Goal: Task Accomplishment & Management: Manage account settings

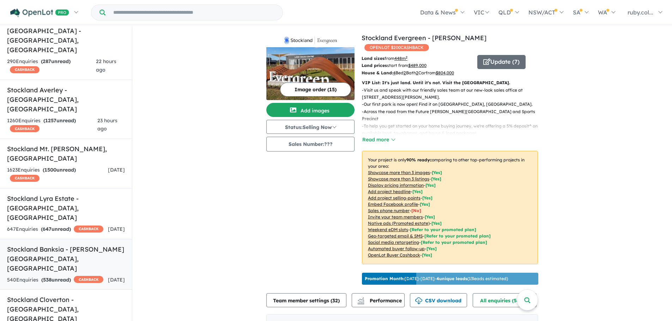
scroll to position [212, 0]
click at [61, 277] on strong "( 538 unread)" at bounding box center [56, 280] width 30 height 6
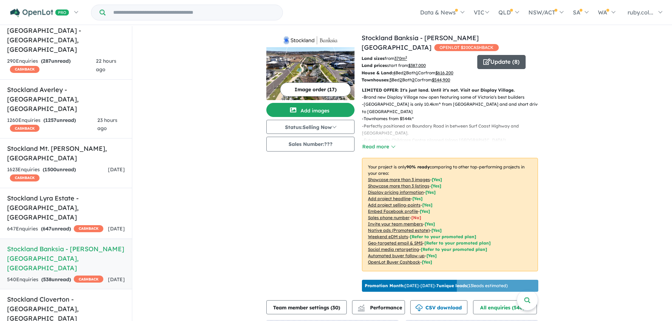
click at [487, 65] on span "button" at bounding box center [486, 62] width 7 height 11
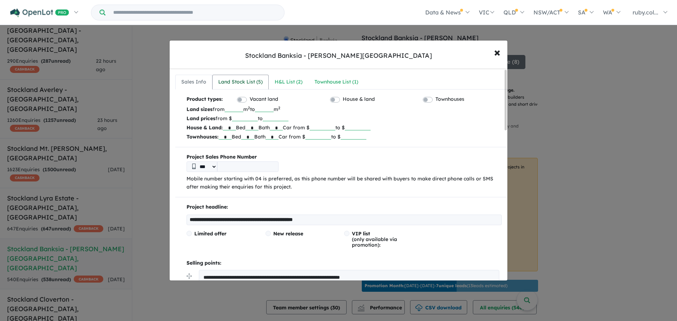
click at [244, 78] on div "Land Stock List ( 5 )" at bounding box center [240, 82] width 44 height 8
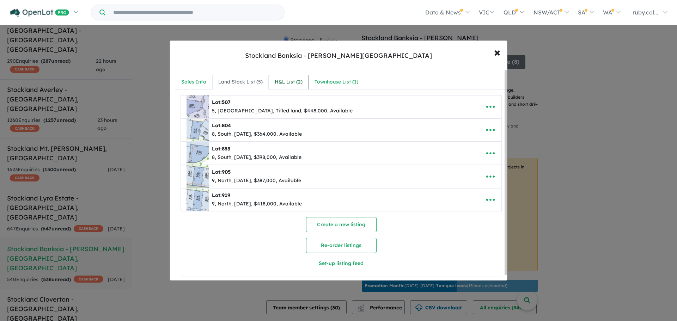
click at [292, 89] on link "H&L List ( 2 )" at bounding box center [289, 82] width 40 height 15
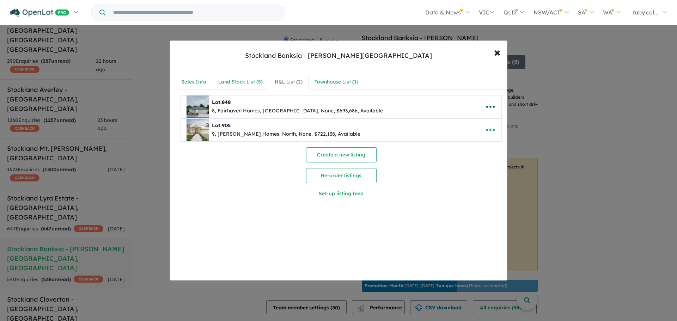
click at [487, 105] on icon "button" at bounding box center [491, 107] width 11 height 11
click at [349, 81] on div "Townhouse List ( 1 )" at bounding box center [337, 82] width 44 height 8
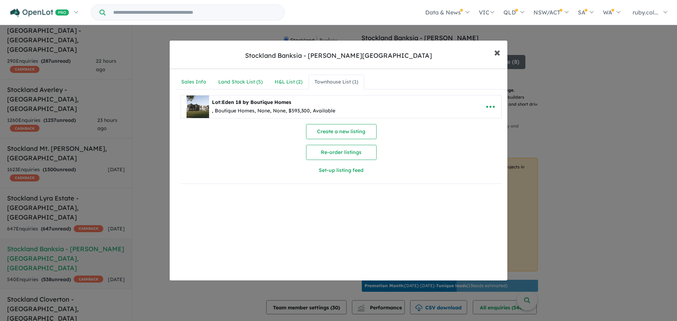
click at [500, 56] on span "×" at bounding box center [497, 51] width 6 height 15
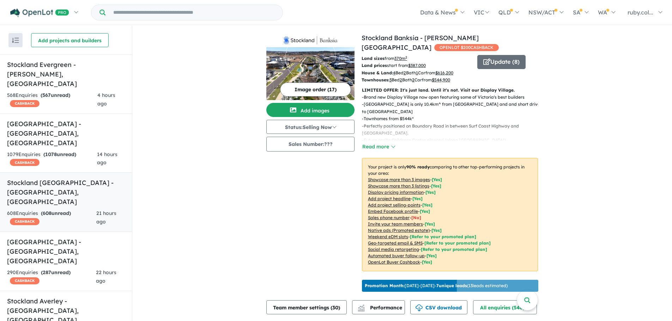
click at [66, 210] on strong "( 608 unread)" at bounding box center [56, 213] width 30 height 6
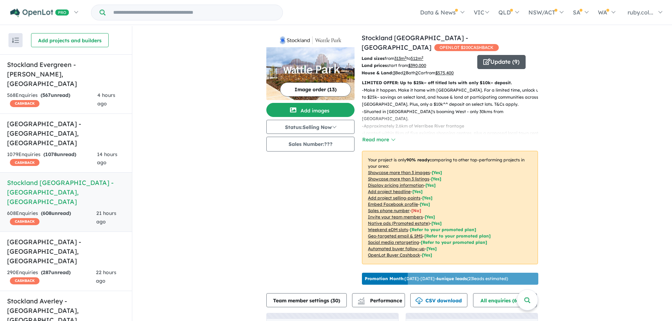
click at [508, 55] on button "Update ( 9 )" at bounding box center [501, 62] width 48 height 14
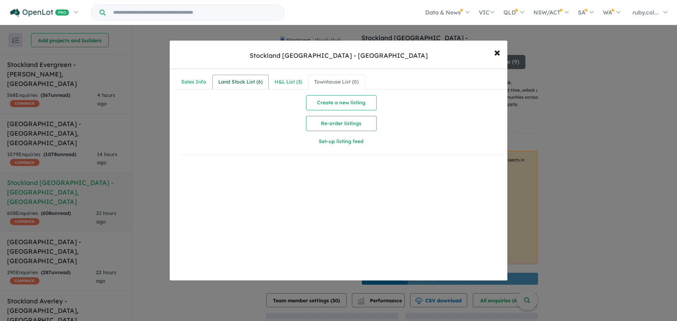
click at [251, 80] on div "Land Stock List ( 6 )" at bounding box center [240, 82] width 44 height 8
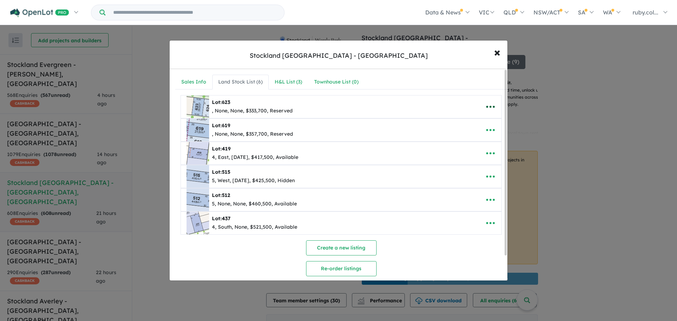
click at [493, 103] on icon "button" at bounding box center [491, 107] width 11 height 11
click at [477, 143] on link "Remove" at bounding box center [475, 140] width 52 height 16
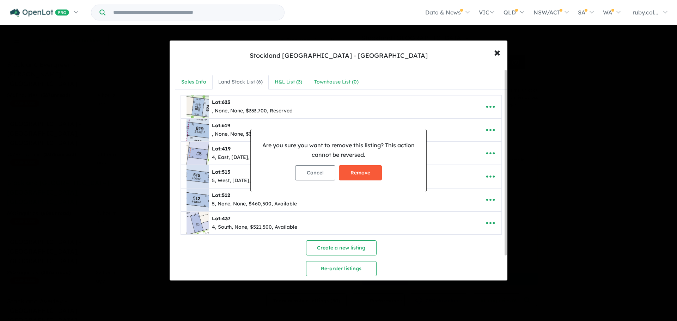
click at [347, 173] on button "Remove" at bounding box center [360, 172] width 43 height 15
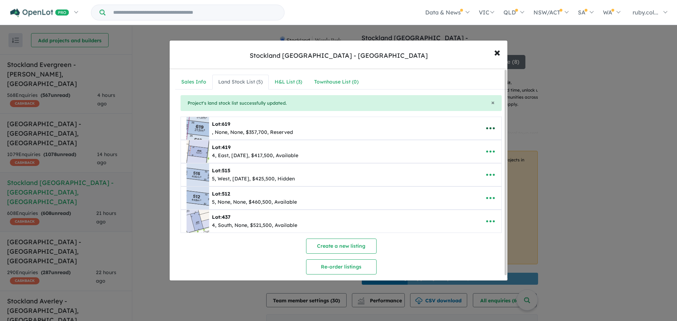
click at [487, 126] on icon "button" at bounding box center [491, 128] width 11 height 11
click at [477, 160] on link "Remove" at bounding box center [475, 162] width 52 height 16
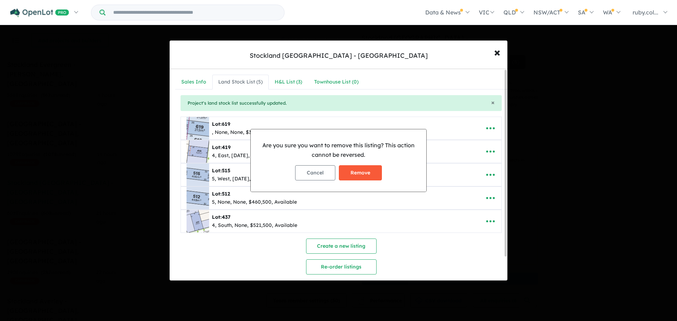
click at [376, 170] on button "Remove" at bounding box center [360, 172] width 43 height 15
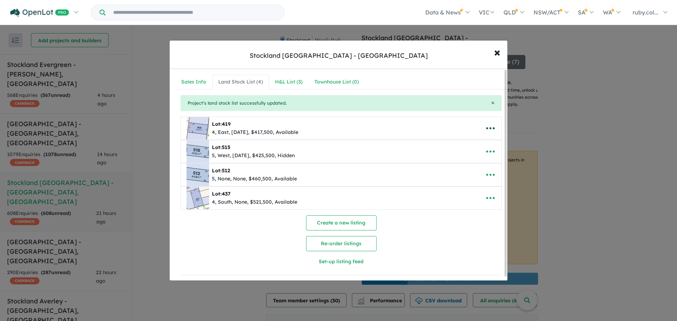
click at [486, 128] on icon "button" at bounding box center [491, 128] width 11 height 11
click at [452, 144] on link "Edit" at bounding box center [475, 146] width 52 height 16
select select "****"
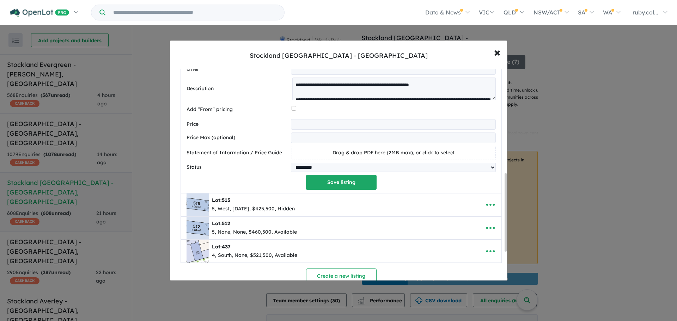
scroll to position [282, 0]
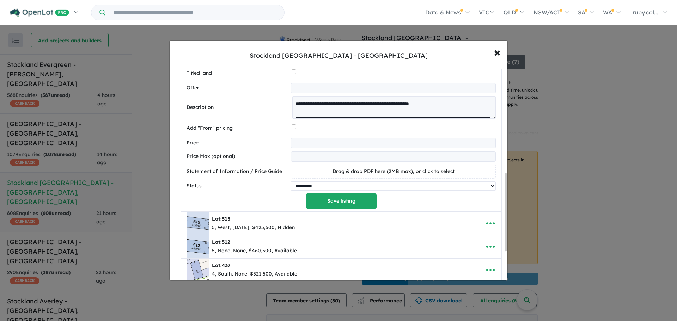
drag, startPoint x: 330, startPoint y: 185, endPoint x: 326, endPoint y: 189, distance: 5.5
click at [330, 185] on select "********* ******** **** ******" at bounding box center [393, 186] width 205 height 9
select select "********"
click at [291, 183] on select "********* ******** **** ******" at bounding box center [393, 186] width 205 height 9
click at [337, 206] on button "Save listing" at bounding box center [341, 201] width 71 height 15
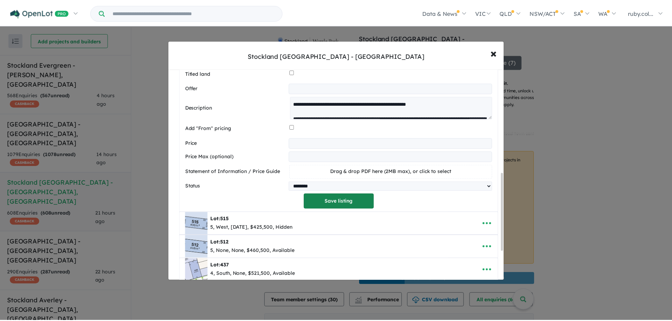
scroll to position [0, 0]
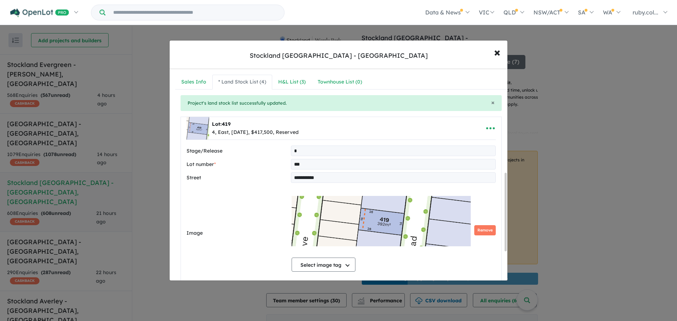
select select "****"
select select "********"
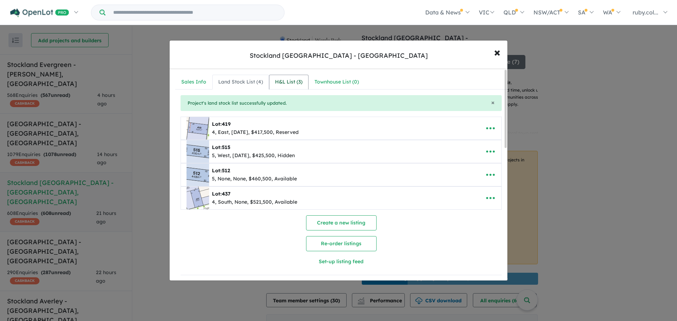
click at [300, 86] on link "H&L List ( 3 )" at bounding box center [289, 82] width 40 height 15
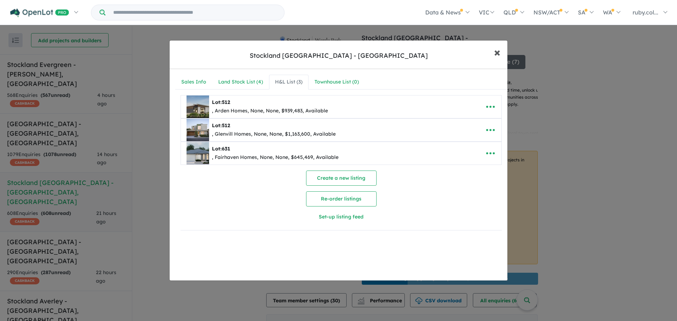
click at [500, 54] on span "×" at bounding box center [497, 51] width 6 height 15
